Goal: Check status: Check status

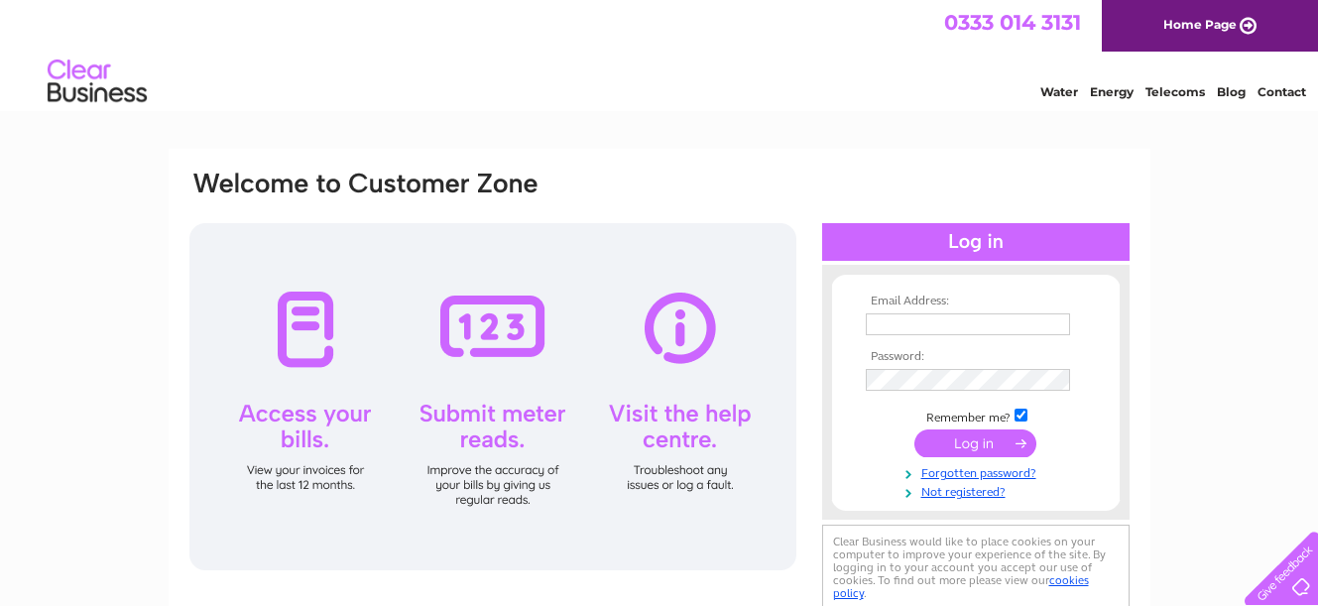
type input "[EMAIL_ADDRESS][DOMAIN_NAME]"
click at [978, 441] on input "submit" at bounding box center [976, 444] width 122 height 28
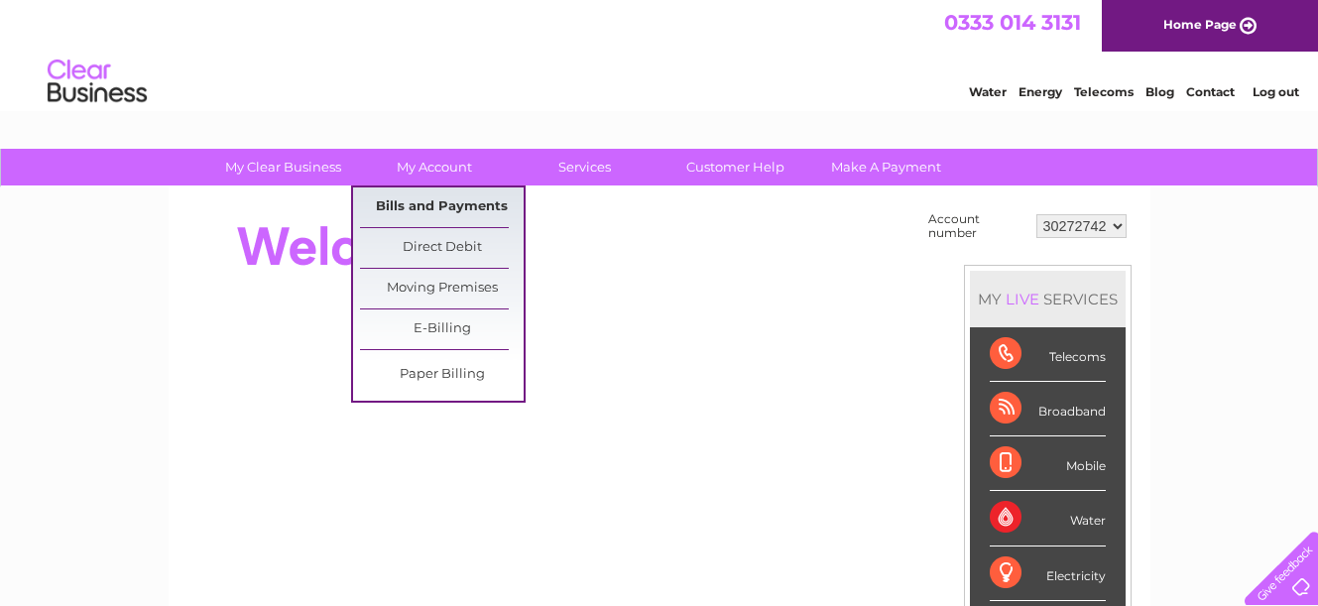
click at [435, 204] on link "Bills and Payments" at bounding box center [442, 207] width 164 height 40
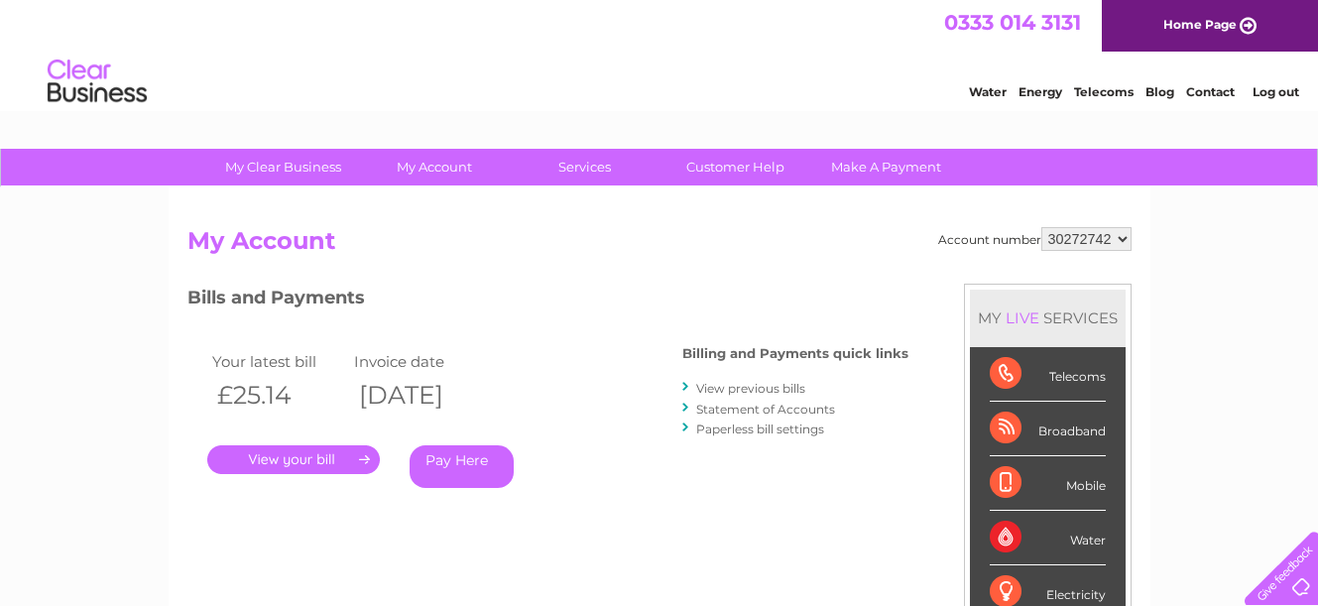
scroll to position [99, 0]
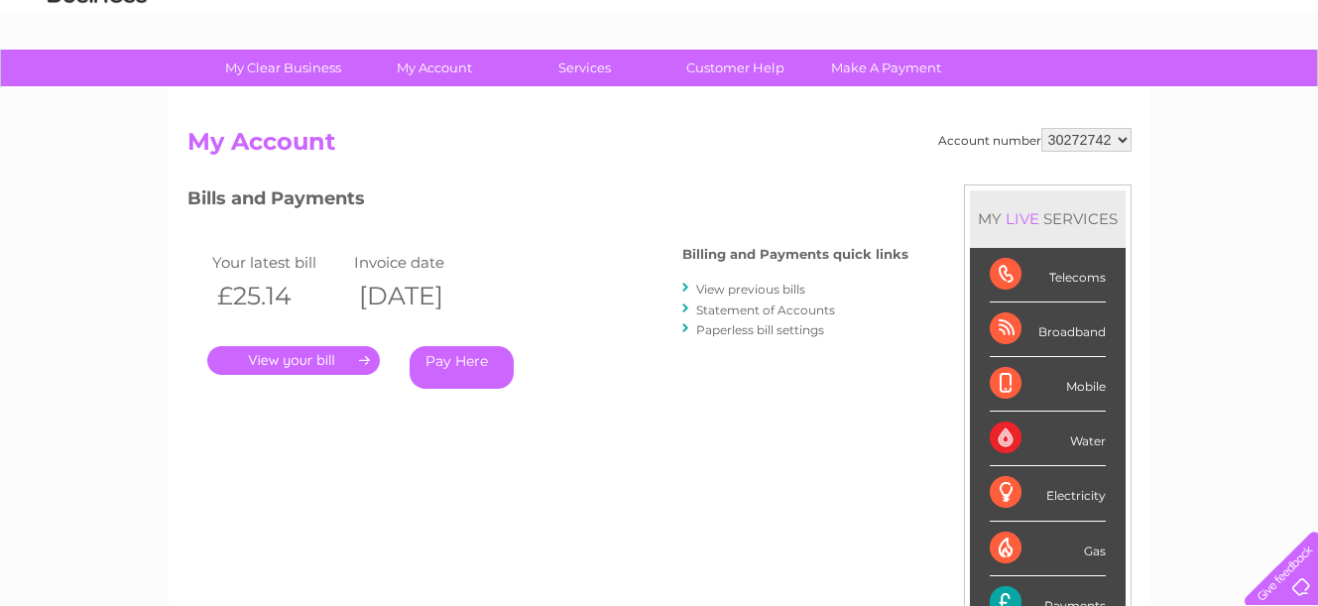
click at [729, 308] on link "Statement of Accounts" at bounding box center [765, 310] width 139 height 15
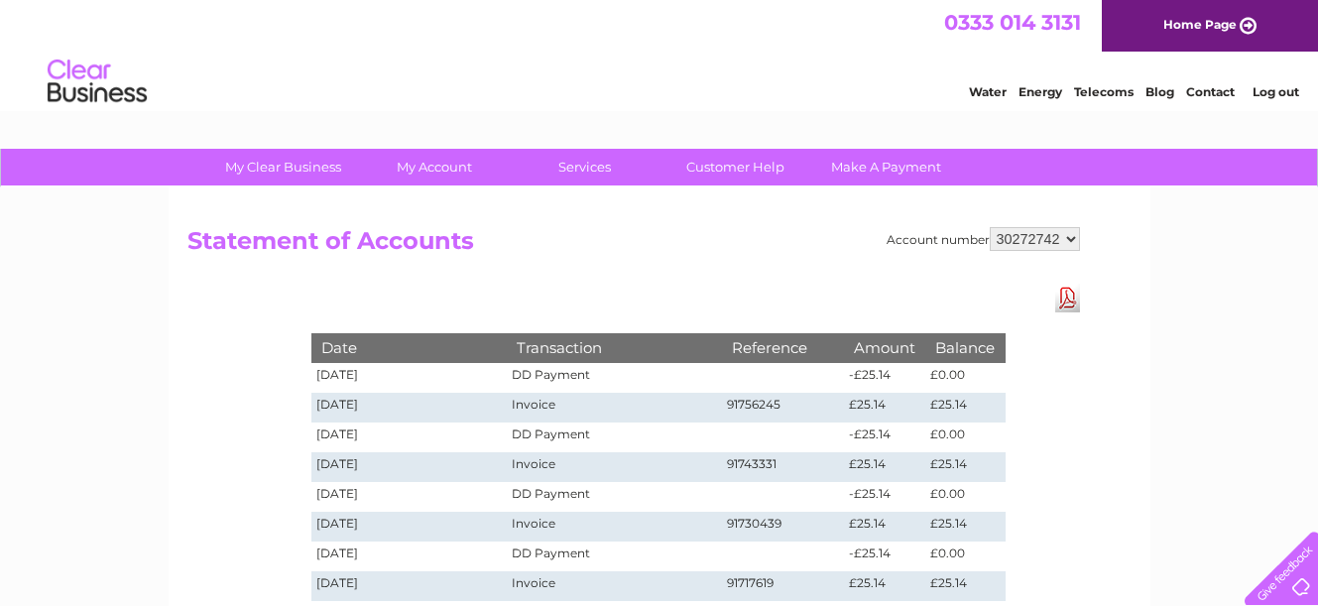
click at [1256, 96] on link "Log out" at bounding box center [1276, 91] width 47 height 15
